Goal: Navigation & Orientation: Find specific page/section

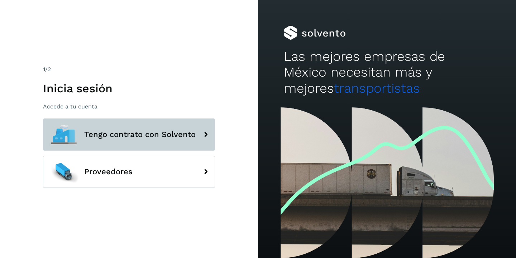
click at [123, 142] on button "Tengo contrato con Solvento" at bounding box center [129, 135] width 172 height 32
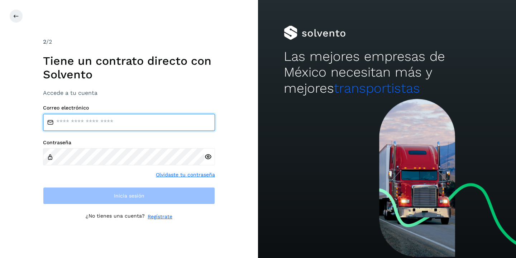
type input "**********"
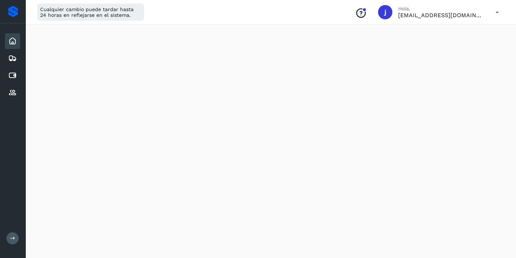
scroll to position [27, 0]
click at [14, 42] on icon at bounding box center [12, 41] width 9 height 9
click at [15, 59] on icon at bounding box center [12, 58] width 9 height 9
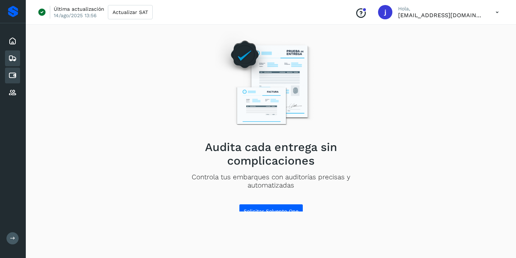
click at [15, 75] on icon at bounding box center [12, 75] width 9 height 9
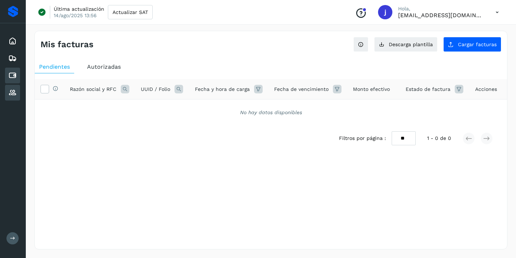
click at [16, 93] on icon at bounding box center [12, 92] width 9 height 9
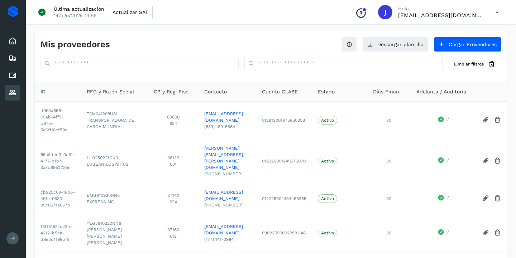
click at [463, 19] on div "Conoce nuestros beneficios [PERSON_NAME], [EMAIL_ADDRESS][DOMAIN_NAME]" at bounding box center [426, 12] width 155 height 16
click at [462, 16] on p "[EMAIL_ADDRESS][DOMAIN_NAME]" at bounding box center [441, 15] width 86 height 7
click at [493, 14] on icon at bounding box center [497, 12] width 15 height 15
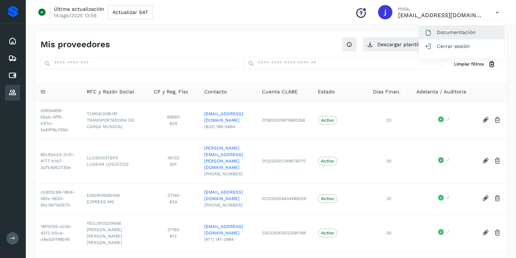
click at [457, 34] on div "Documentación" at bounding box center [461, 32] width 85 height 14
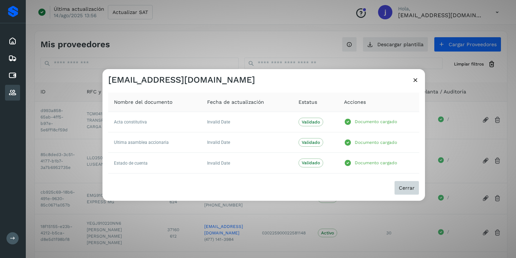
click at [409, 187] on span "Cerrar" at bounding box center [407, 188] width 16 height 5
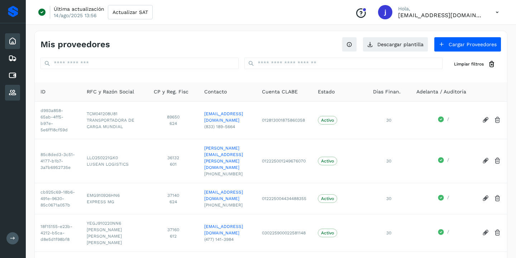
click at [14, 42] on icon at bounding box center [12, 41] width 9 height 9
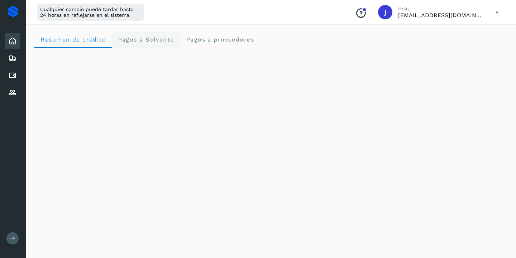
click at [141, 45] on Solvento "Pagos a Solvento" at bounding box center [146, 39] width 68 height 17
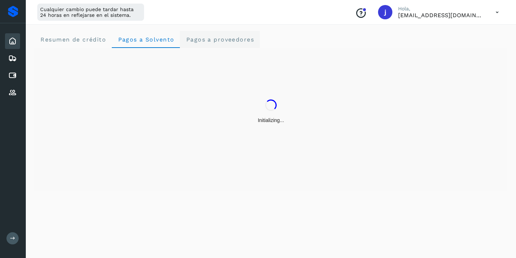
click at [225, 43] on span "Pagos a proveedores" at bounding box center [220, 39] width 68 height 7
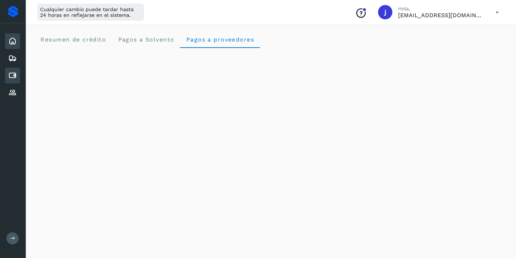
click at [14, 76] on icon at bounding box center [12, 75] width 9 height 9
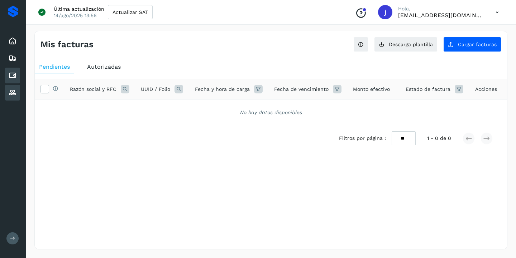
click at [13, 93] on icon at bounding box center [12, 92] width 9 height 9
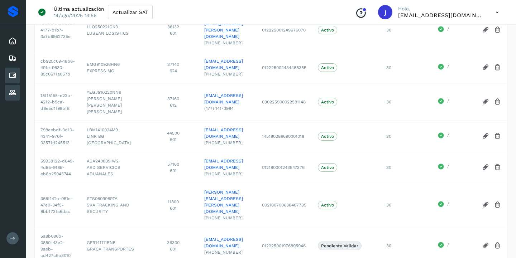
click at [13, 76] on icon at bounding box center [12, 75] width 9 height 9
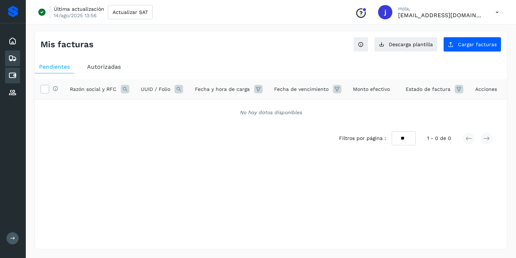
click at [12, 59] on icon at bounding box center [12, 58] width 9 height 9
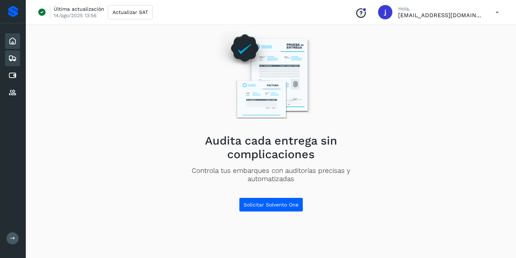
click at [13, 42] on icon at bounding box center [12, 41] width 9 height 9
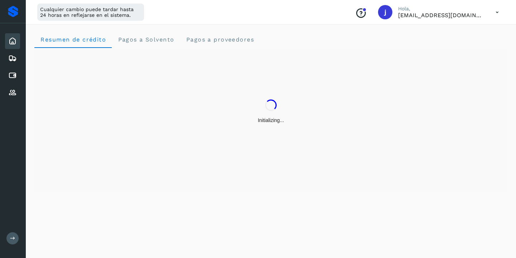
click at [497, 13] on icon at bounding box center [497, 12] width 15 height 15
click at [446, 18] on div at bounding box center [258, 129] width 516 height 258
click at [14, 14] on div at bounding box center [13, 11] width 10 height 11
